Goal: Information Seeking & Learning: Compare options

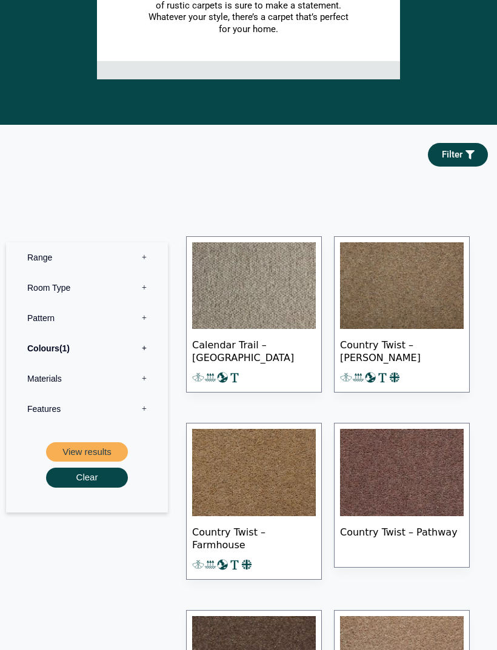
scroll to position [405, 0]
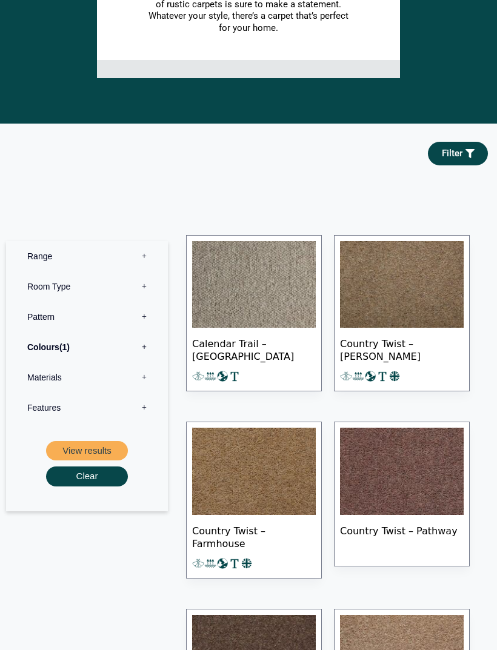
click at [146, 351] on label "Colours 1" at bounding box center [87, 347] width 144 height 30
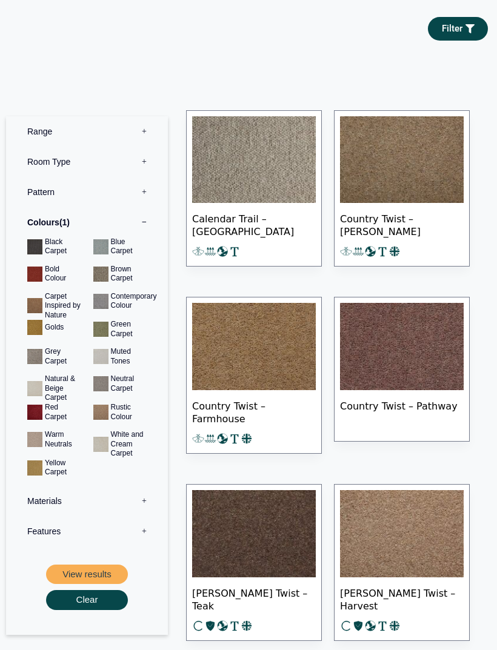
scroll to position [574, 0]
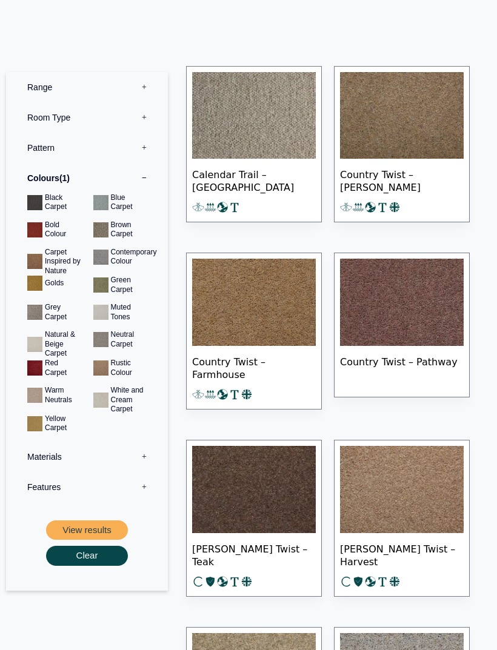
click at [85, 524] on button "View results" at bounding box center [87, 530] width 82 height 20
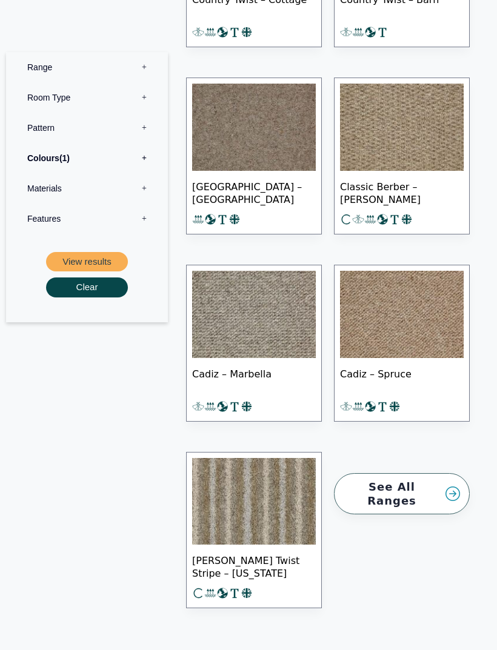
scroll to position [2357, 0]
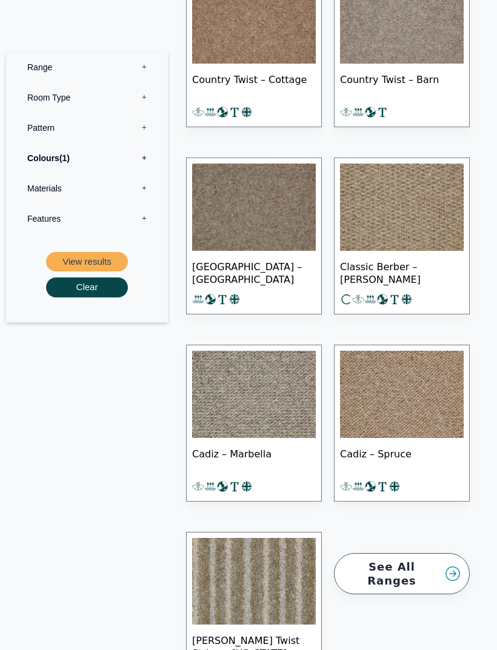
click at [59, 162] on label "Colours 1" at bounding box center [87, 157] width 144 height 30
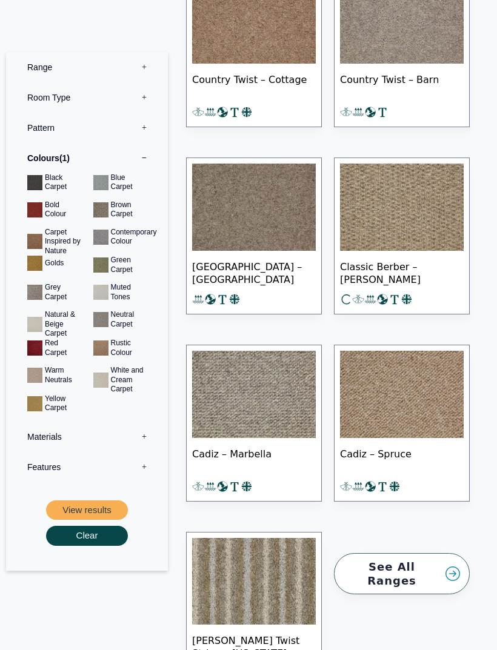
click at [81, 502] on button "View results" at bounding box center [87, 510] width 82 height 20
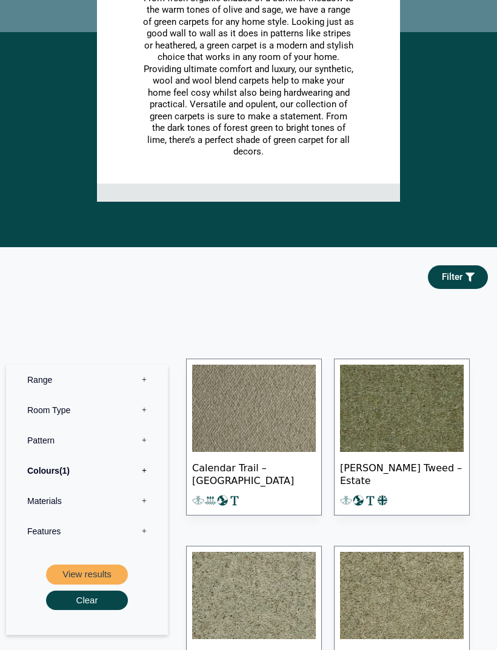
click at [87, 463] on label "Colours 1" at bounding box center [87, 471] width 144 height 30
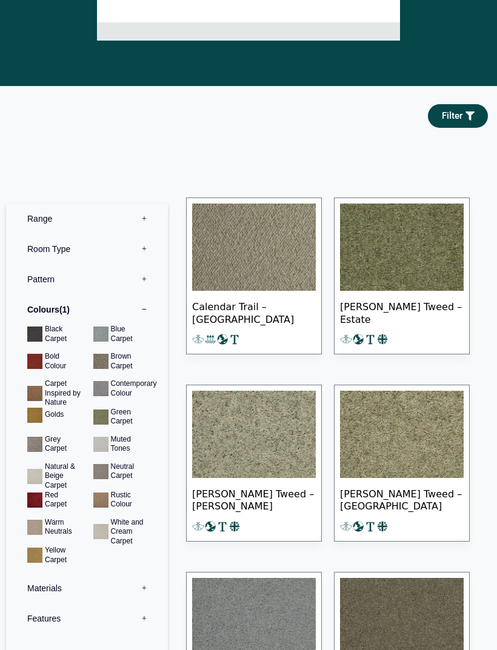
scroll to position [454, 0]
click at [83, 650] on button "View results" at bounding box center [87, 662] width 82 height 20
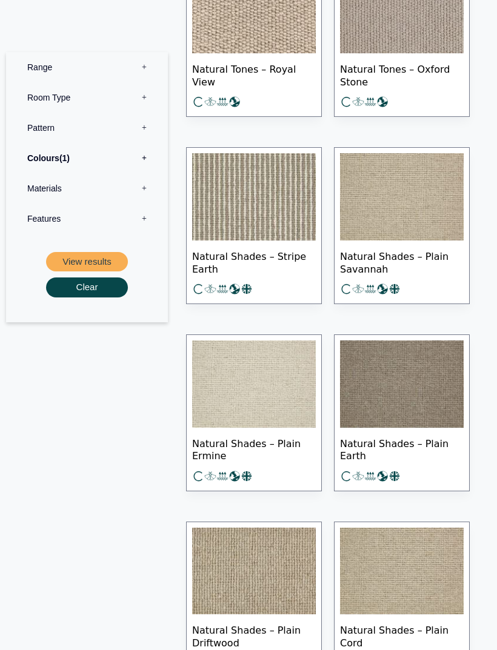
scroll to position [4090, 0]
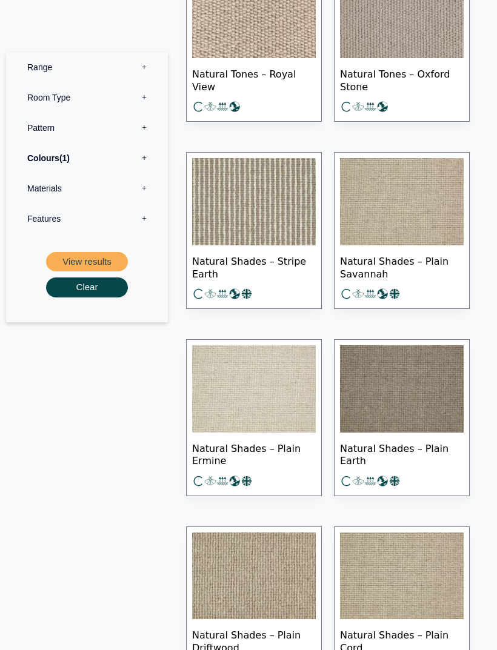
click at [48, 162] on label "Colours 1" at bounding box center [87, 157] width 144 height 30
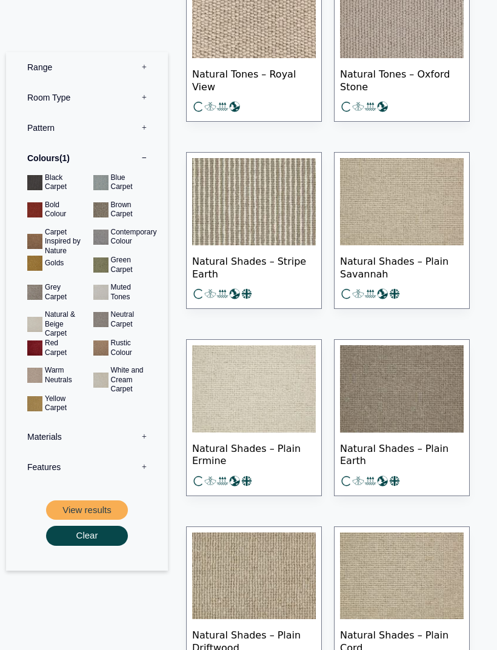
click at [82, 505] on button "View results" at bounding box center [87, 510] width 82 height 20
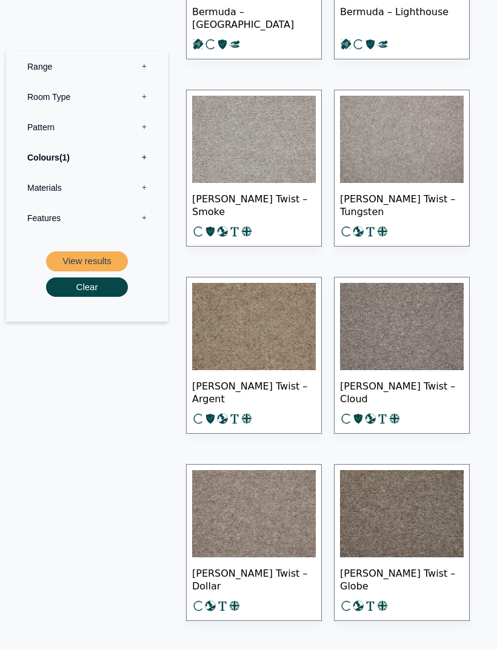
scroll to position [2728, 0]
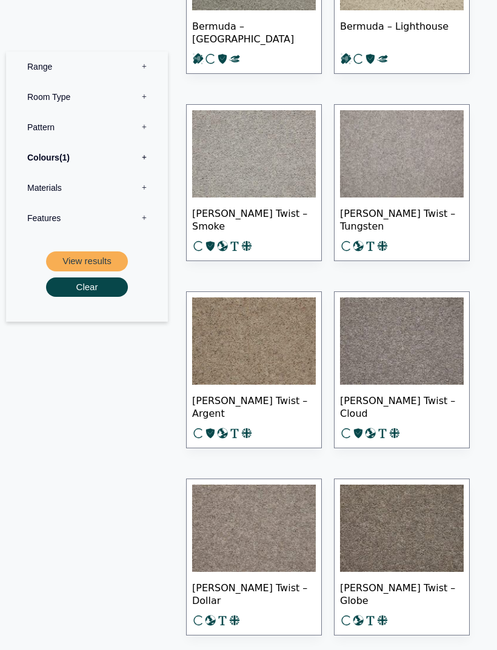
click at [36, 158] on label "Colours 1" at bounding box center [87, 157] width 144 height 30
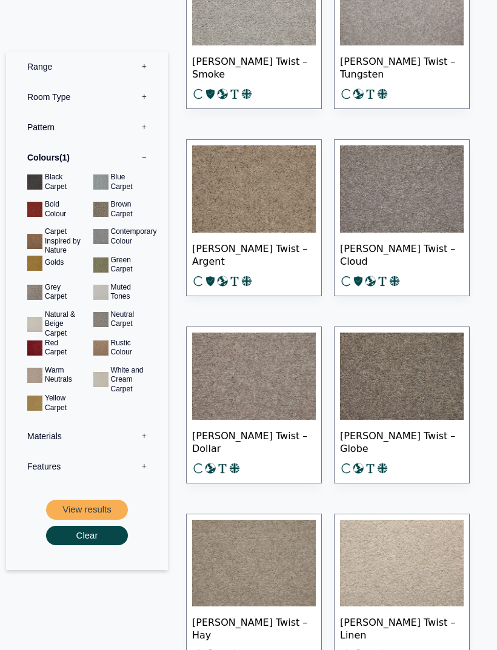
scroll to position [2881, 0]
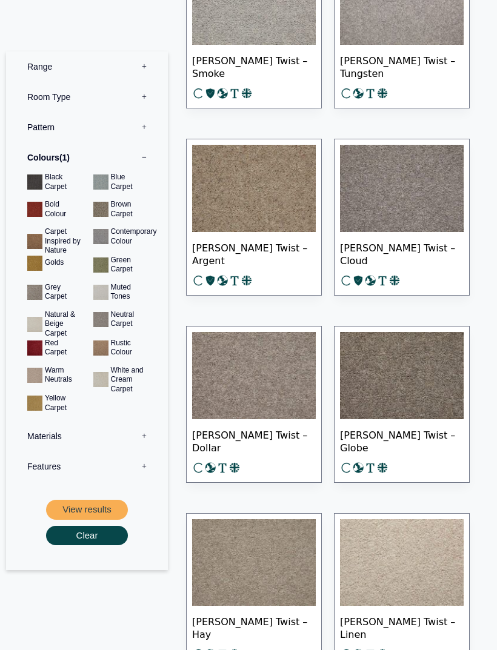
click at [234, 390] on img at bounding box center [254, 376] width 124 height 87
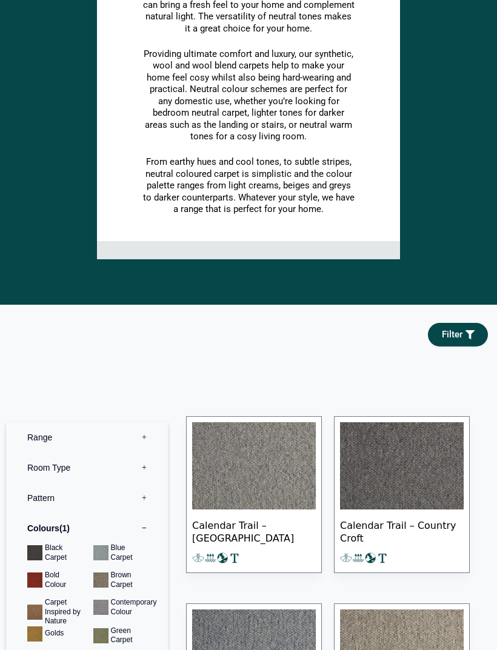
scroll to position [618, 0]
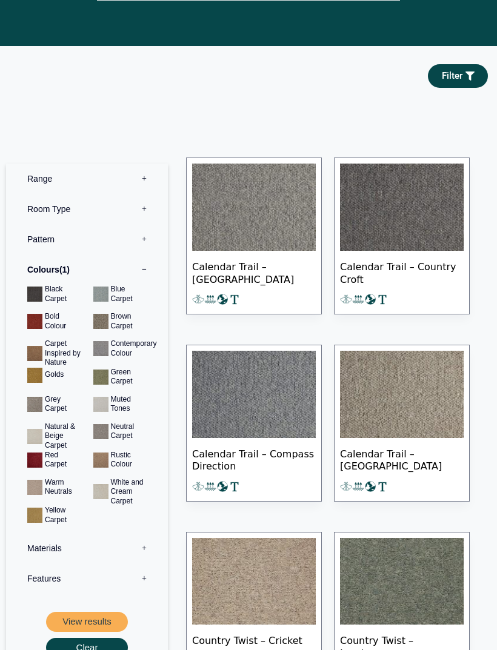
click at [71, 612] on button "View results" at bounding box center [87, 622] width 82 height 20
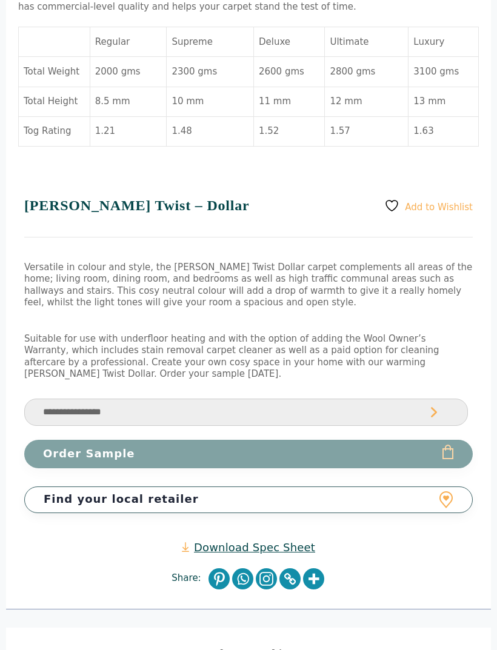
scroll to position [774, 0]
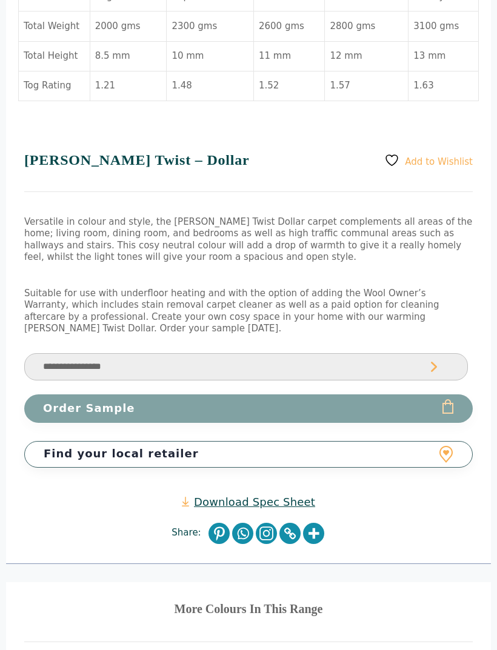
click at [55, 361] on select "**********" at bounding box center [246, 367] width 444 height 27
select select "**********"
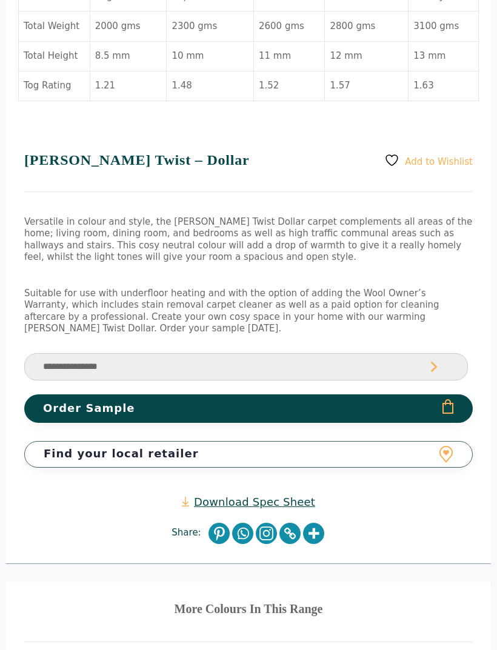
click at [216, 495] on link "Download Spec Sheet" at bounding box center [248, 502] width 133 height 14
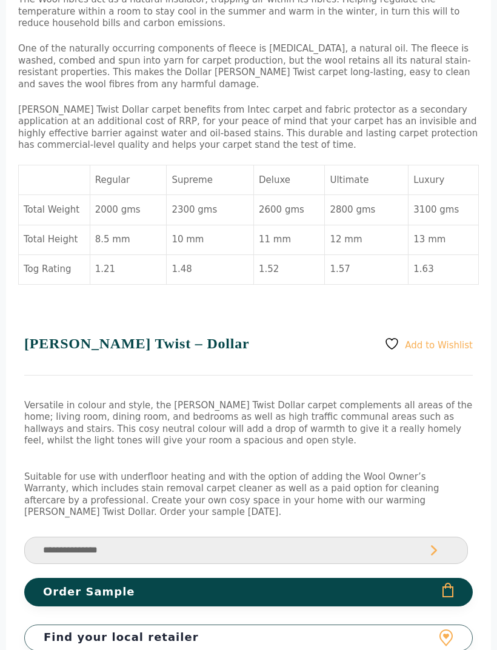
scroll to position [590, 0]
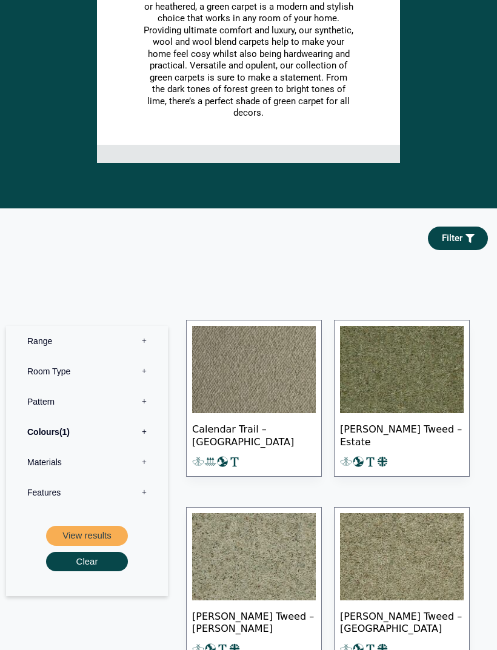
scroll to position [333, 0]
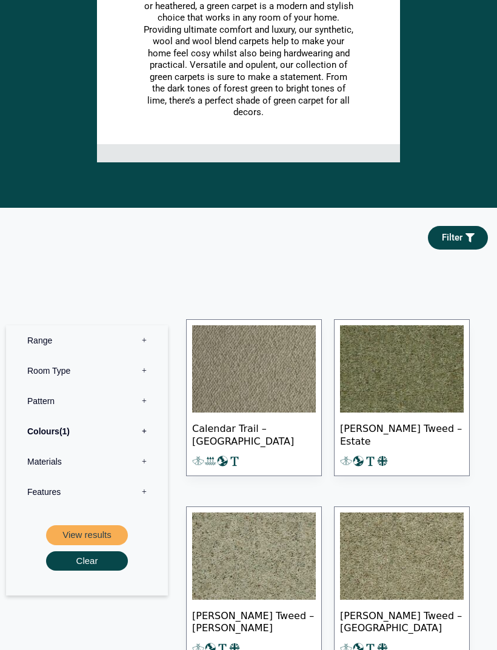
click at [433, 396] on img at bounding box center [402, 368] width 124 height 87
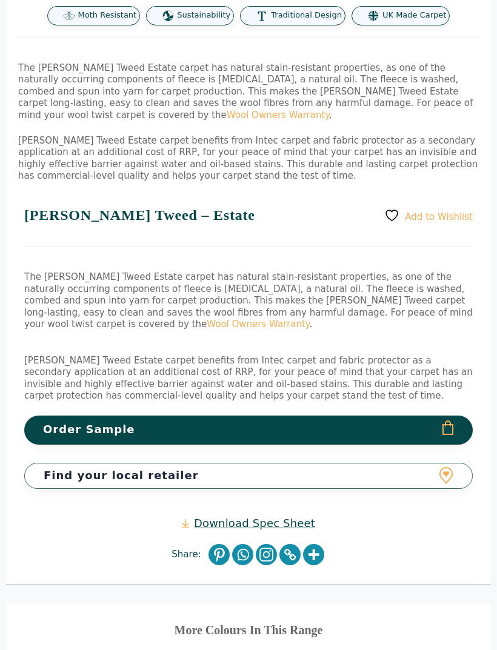
scroll to position [571, 0]
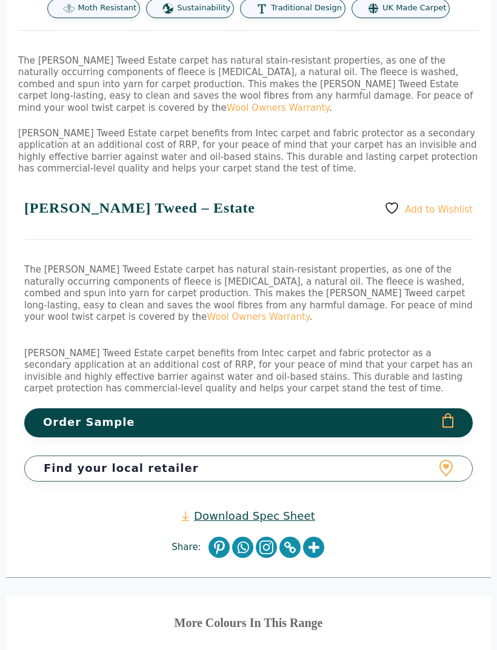
click at [203, 511] on link "Download Spec Sheet" at bounding box center [248, 516] width 133 height 14
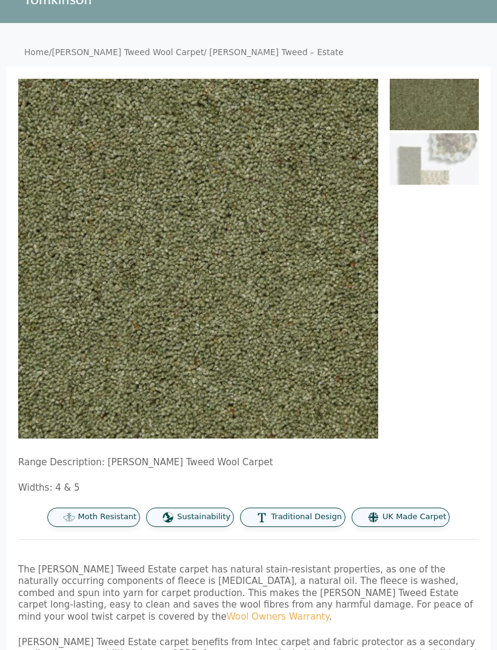
scroll to position [0, 0]
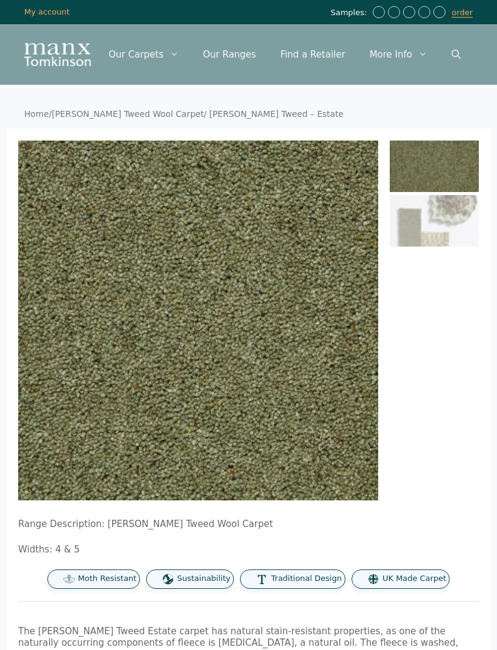
click at [455, 55] on icon "Open Search Bar" at bounding box center [455, 54] width 9 height 9
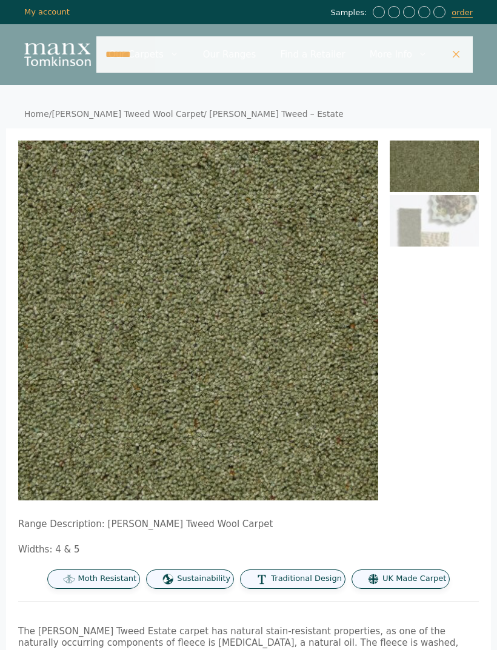
type input "*******"
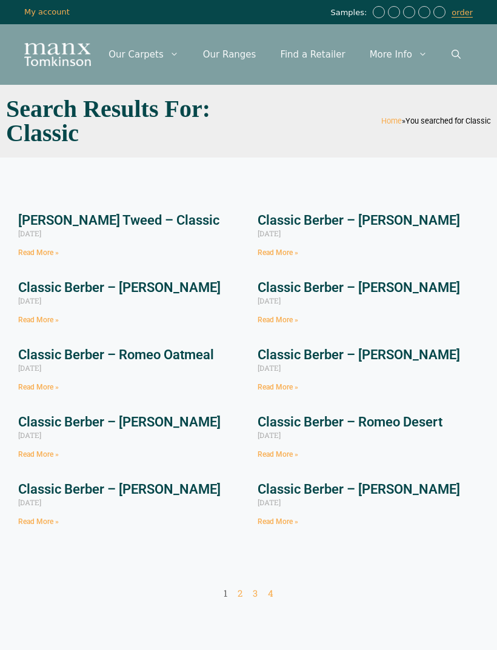
click at [65, 224] on link "[PERSON_NAME] Tweed – Classic" at bounding box center [118, 220] width 201 height 15
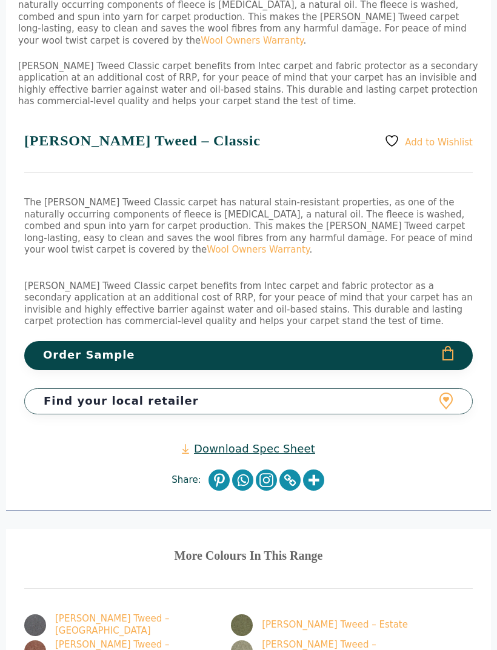
click at [211, 442] on link "Download Spec Sheet" at bounding box center [248, 449] width 133 height 14
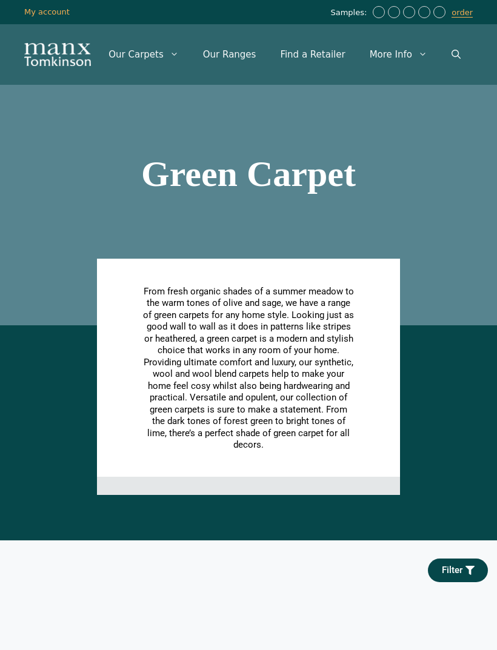
scroll to position [333, 0]
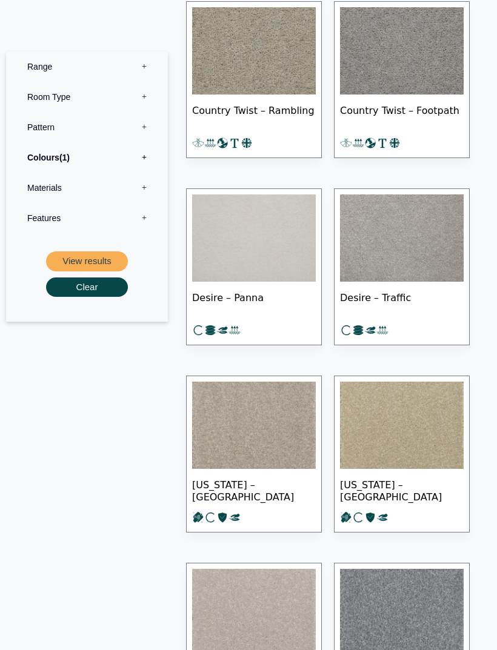
scroll to position [1342, 0]
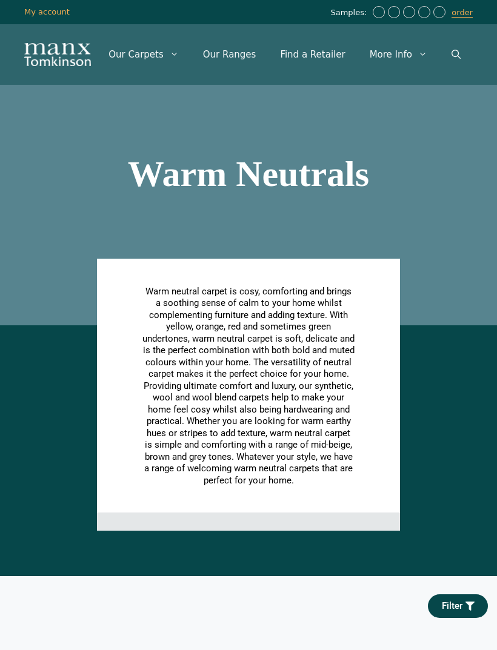
scroll to position [4090, 0]
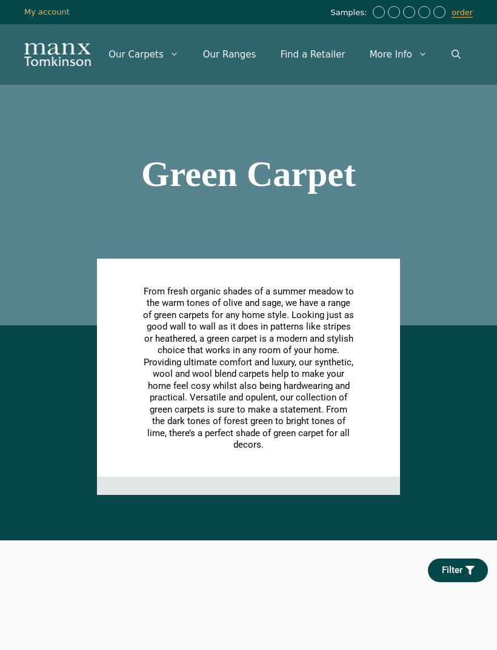
scroll to position [493, 0]
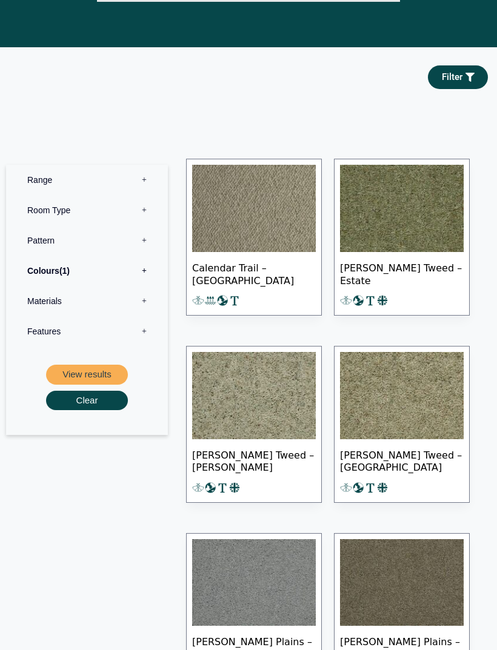
click at [42, 268] on label "Colours 1" at bounding box center [87, 271] width 144 height 30
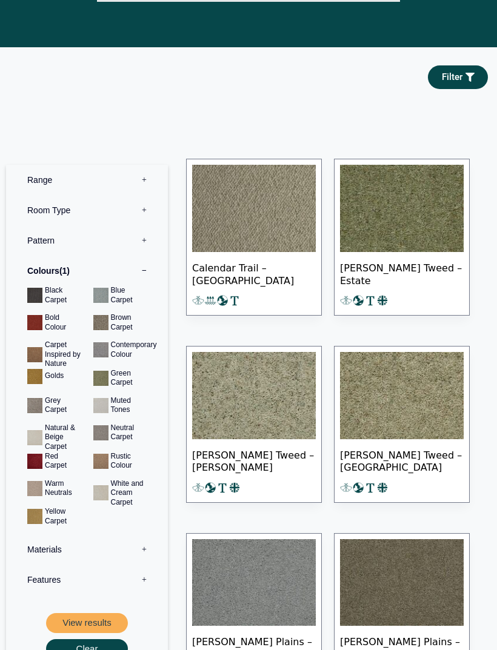
click at [89, 613] on button "View results" at bounding box center [87, 623] width 82 height 20
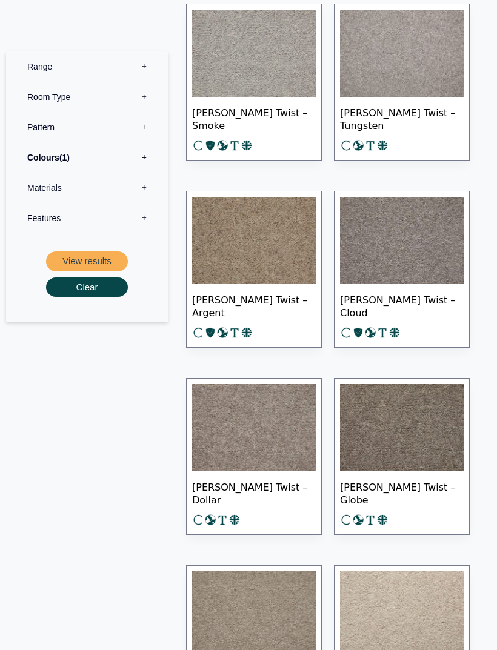
scroll to position [2827, 0]
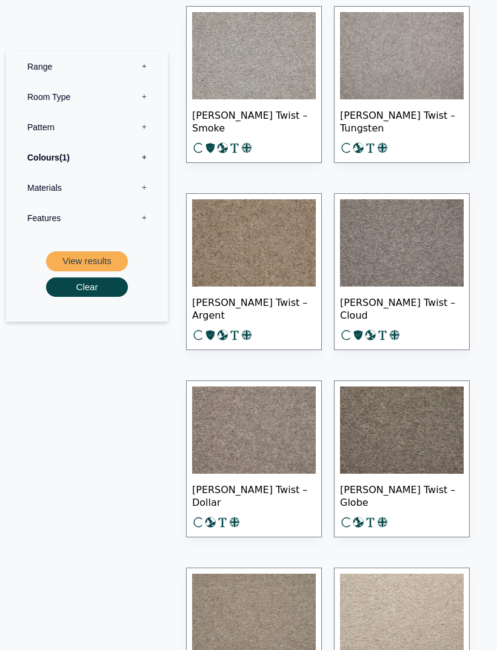
click at [224, 441] on img at bounding box center [254, 430] width 124 height 87
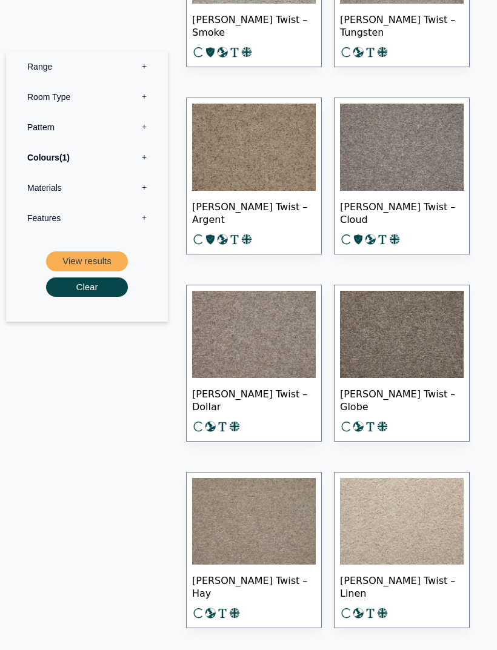
scroll to position [2851, 0]
